Goal: Task Accomplishment & Management: Manage account settings

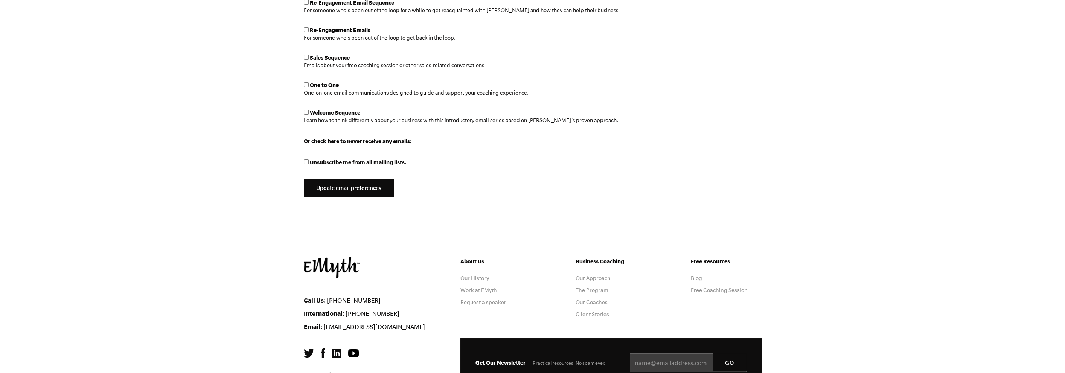
scroll to position [376, 0]
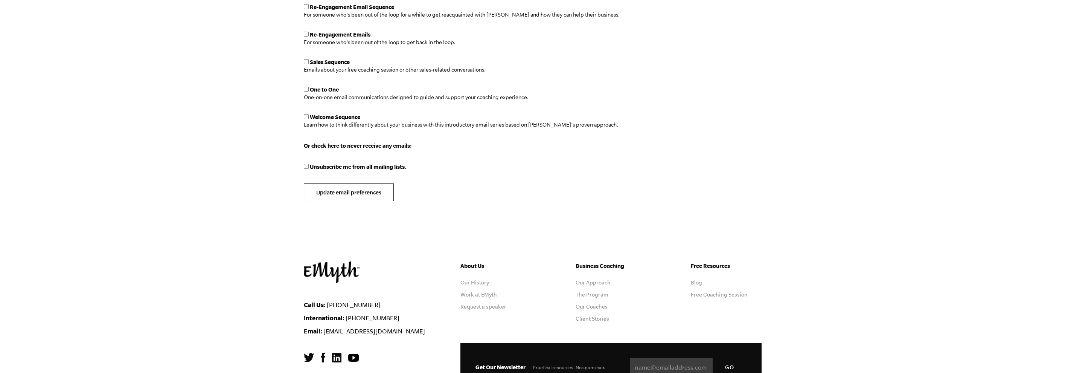
click at [338, 194] on input "Update email preferences" at bounding box center [349, 192] width 90 height 18
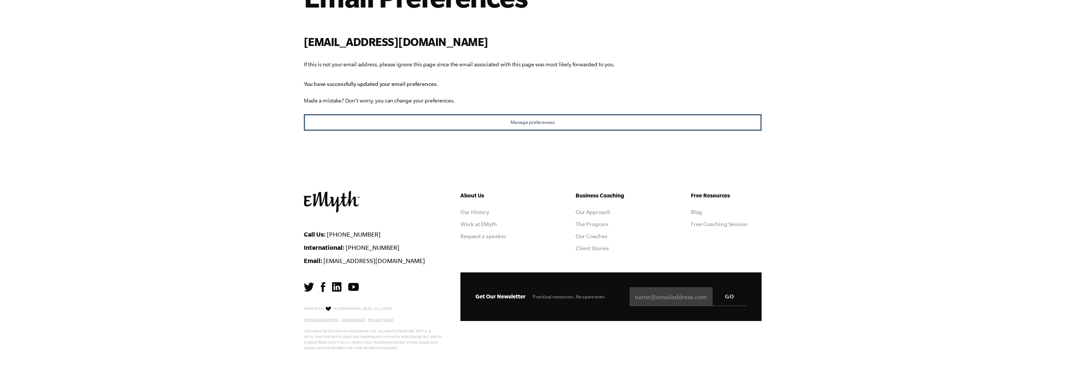
scroll to position [95, 0]
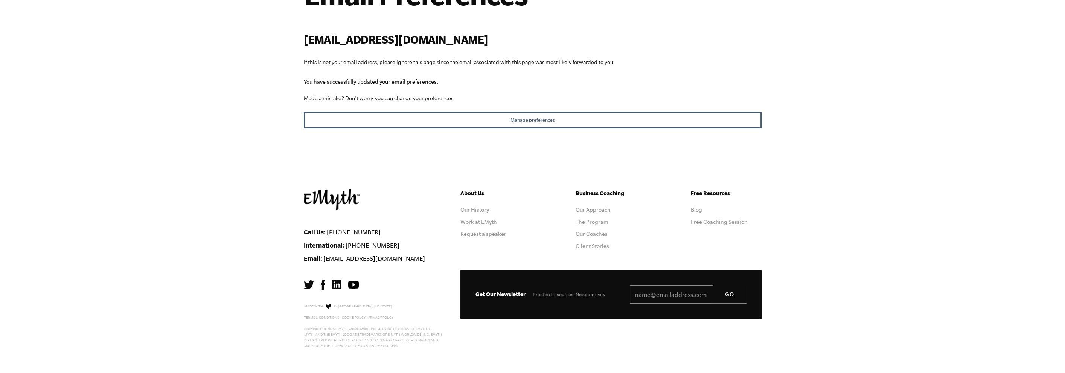
click at [635, 293] on input "Email *" at bounding box center [688, 294] width 117 height 19
type input "[EMAIL_ADDRESS][DOMAIN_NAME]"
click at [729, 293] on input "GO" at bounding box center [729, 294] width 34 height 18
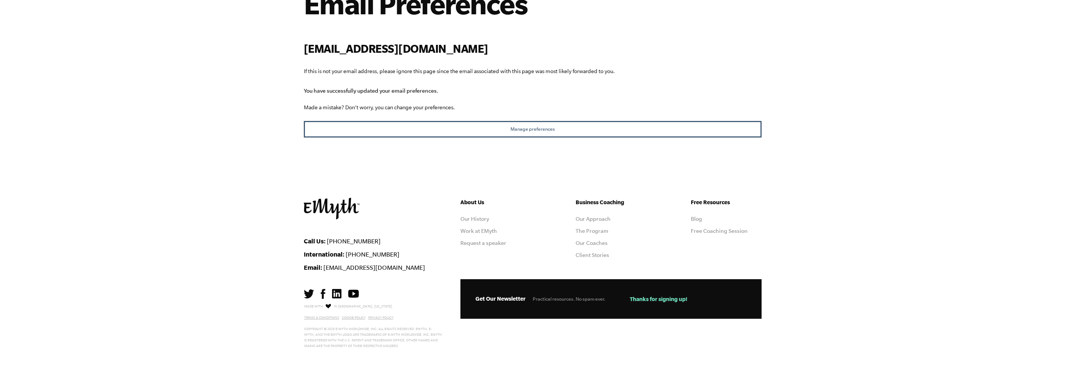
scroll to position [85, 0]
